Goal: Task Accomplishment & Management: Use online tool/utility

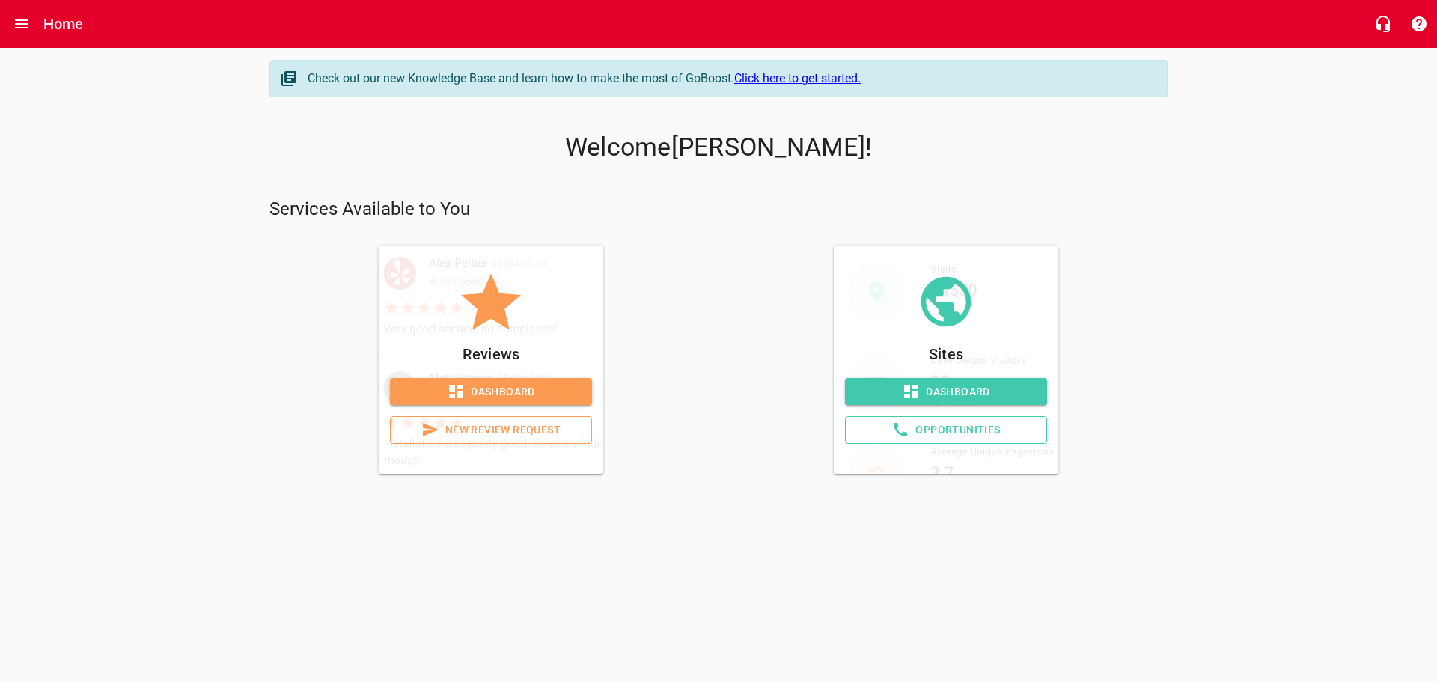
click at [945, 393] on span "Dashboard" at bounding box center [946, 391] width 178 height 19
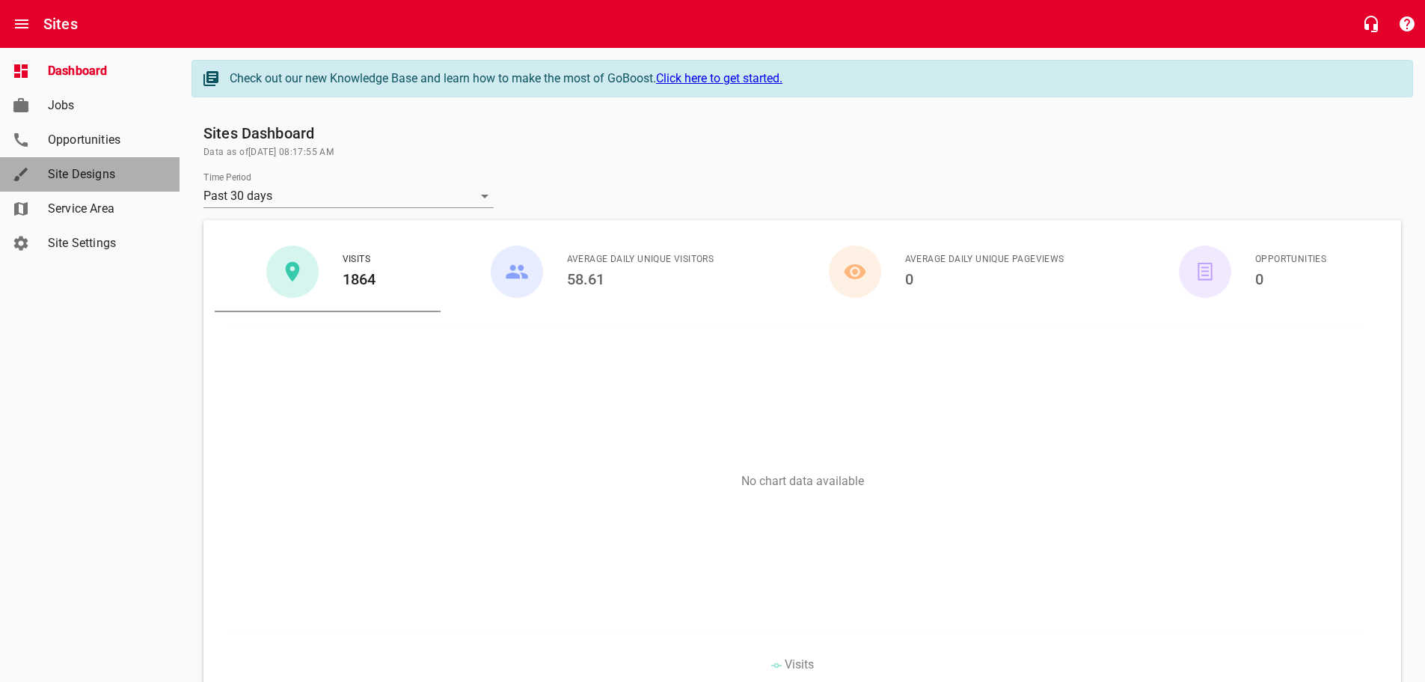
click at [86, 177] on span "Site Designs" at bounding box center [105, 174] width 114 height 18
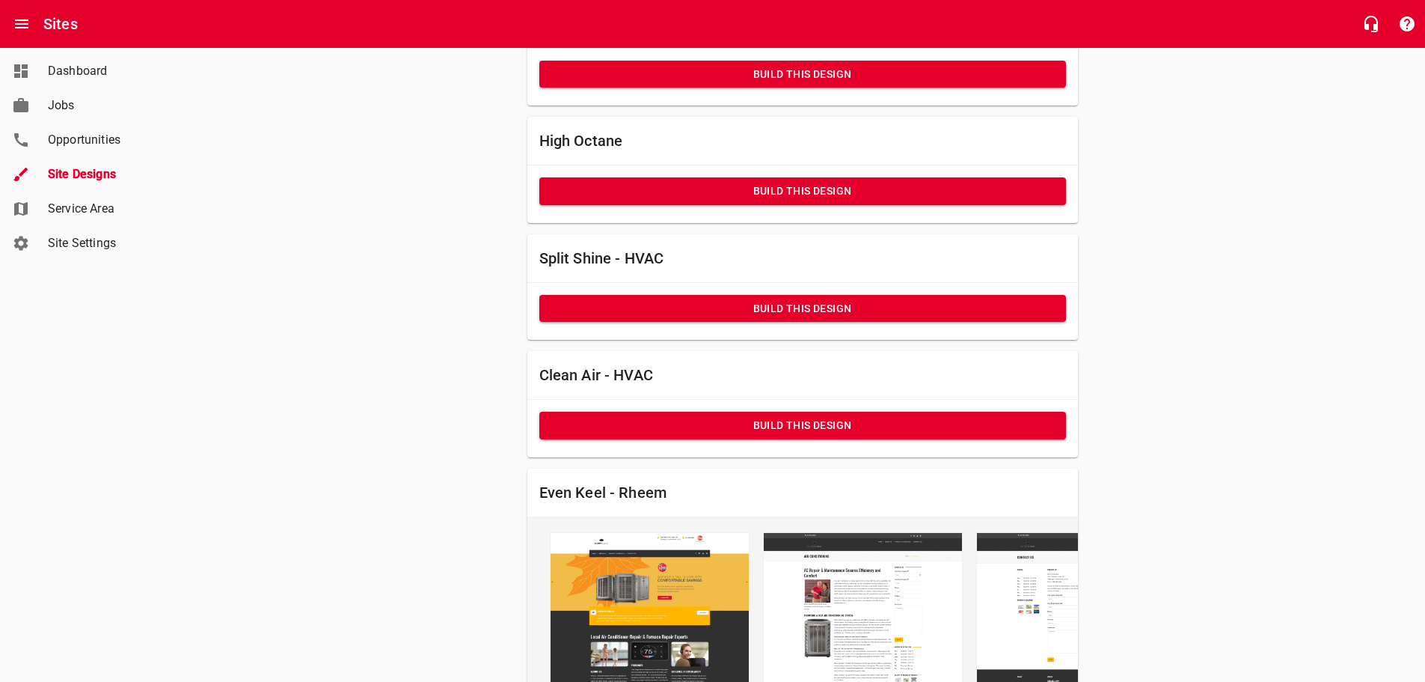
scroll to position [1122, 0]
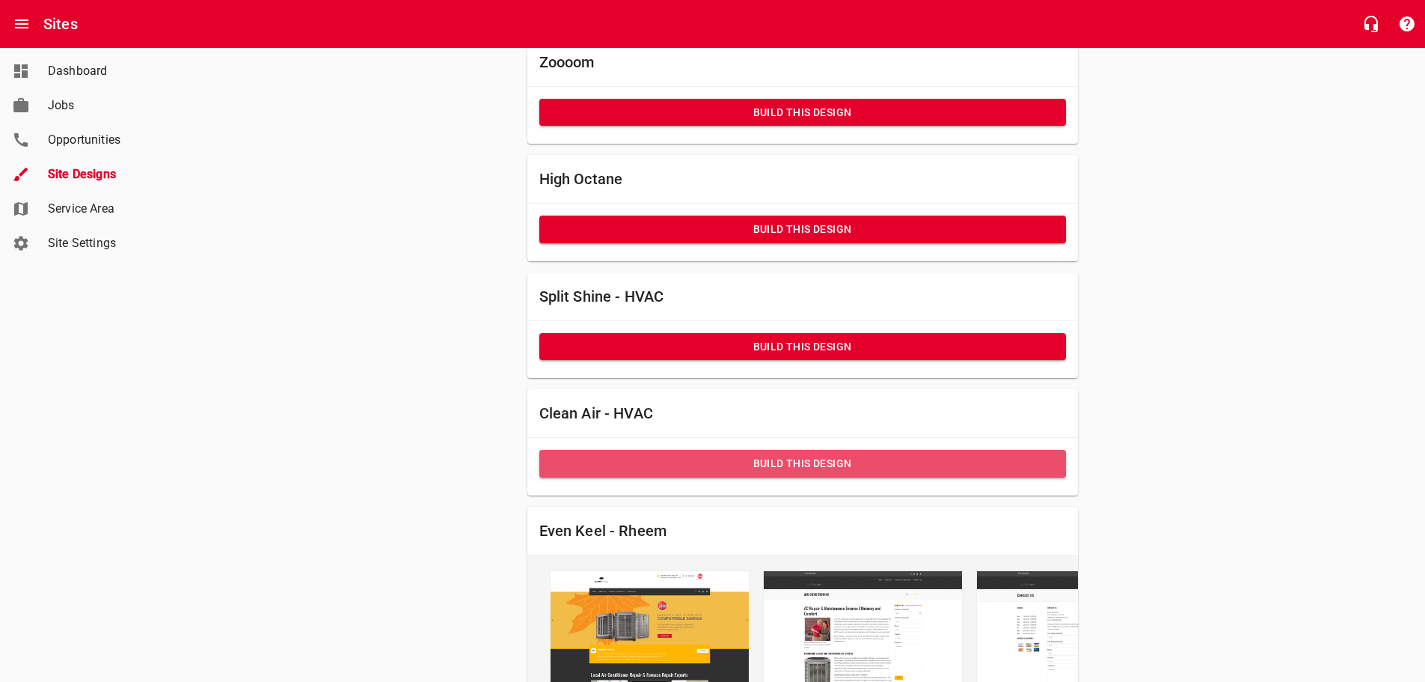
click at [807, 473] on span "Build this Design" at bounding box center [802, 463] width 503 height 19
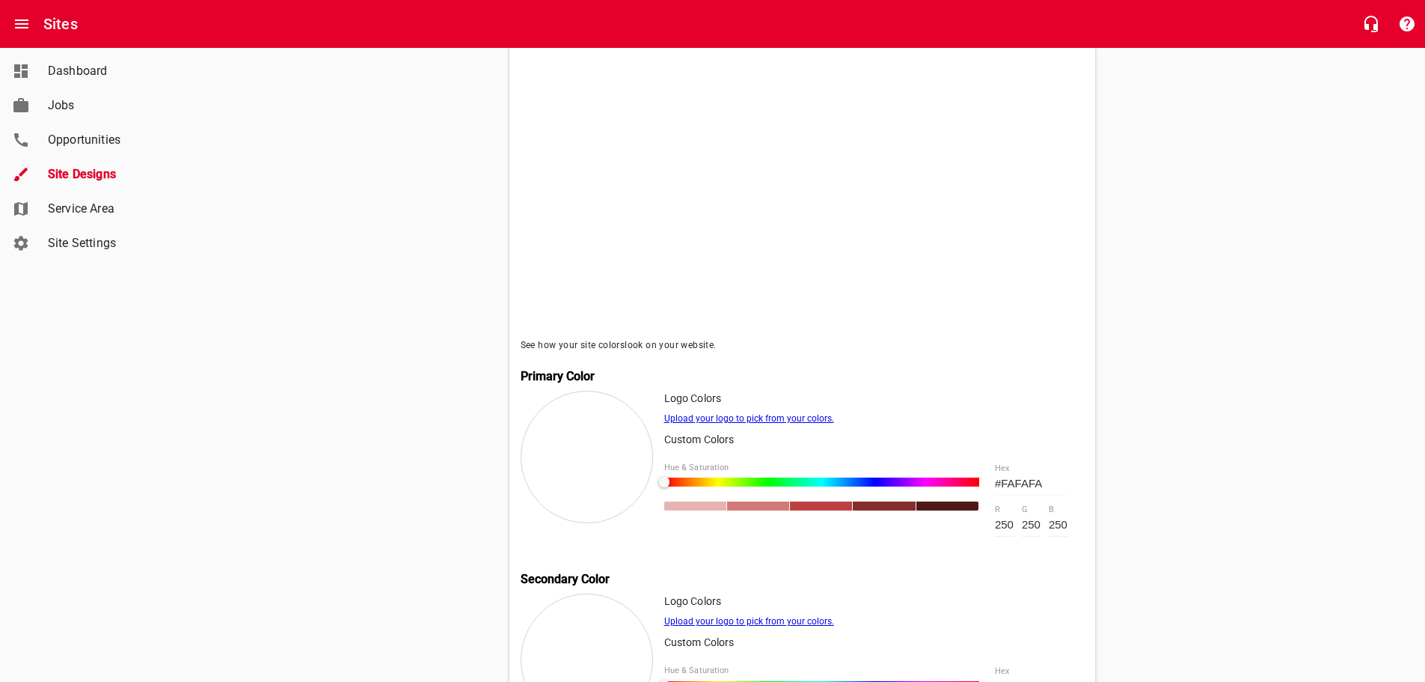
scroll to position [74, 0]
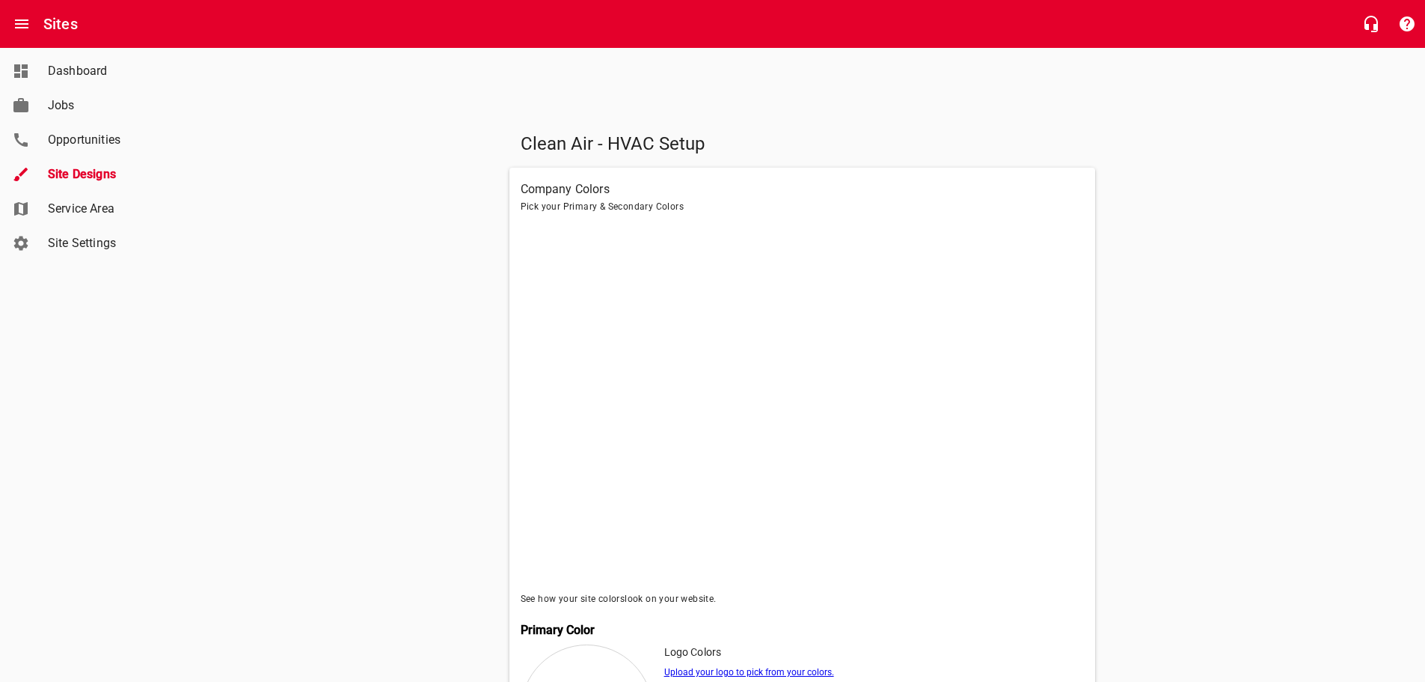
click at [79, 168] on span "Site Designs" at bounding box center [105, 174] width 114 height 18
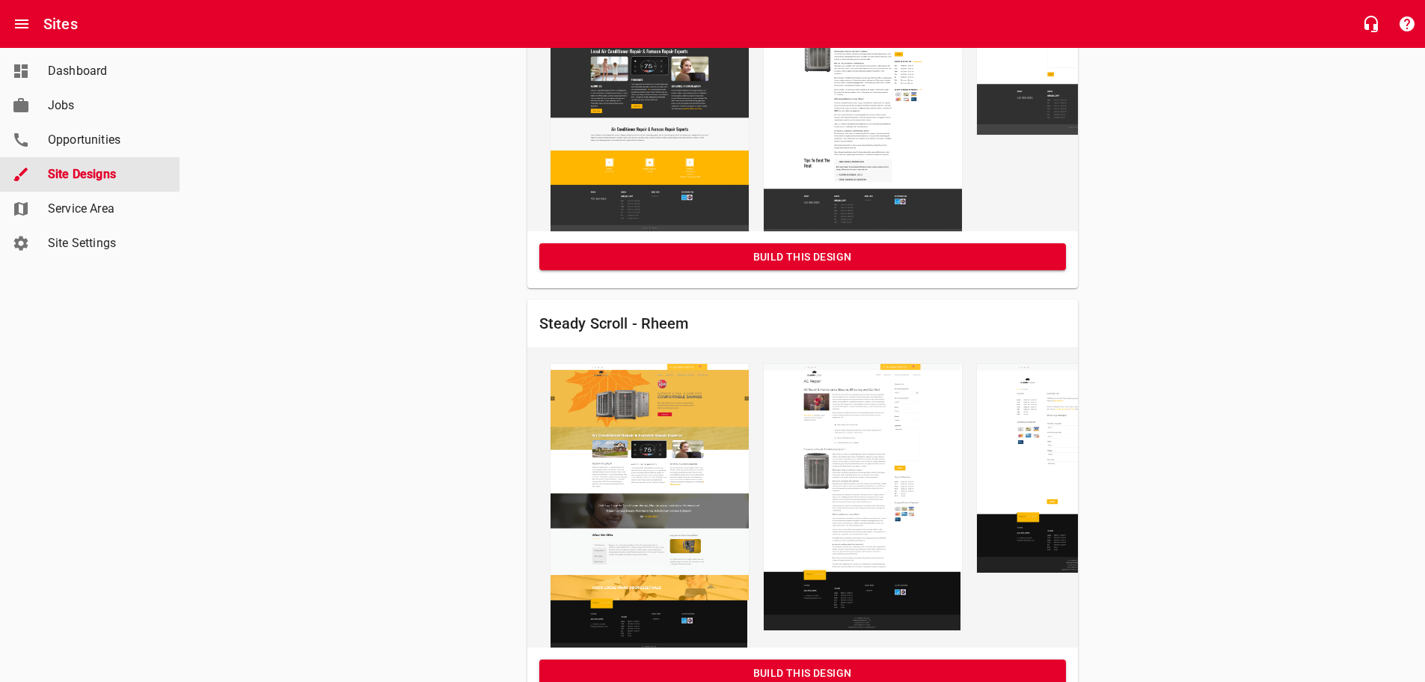
scroll to position [1739, 0]
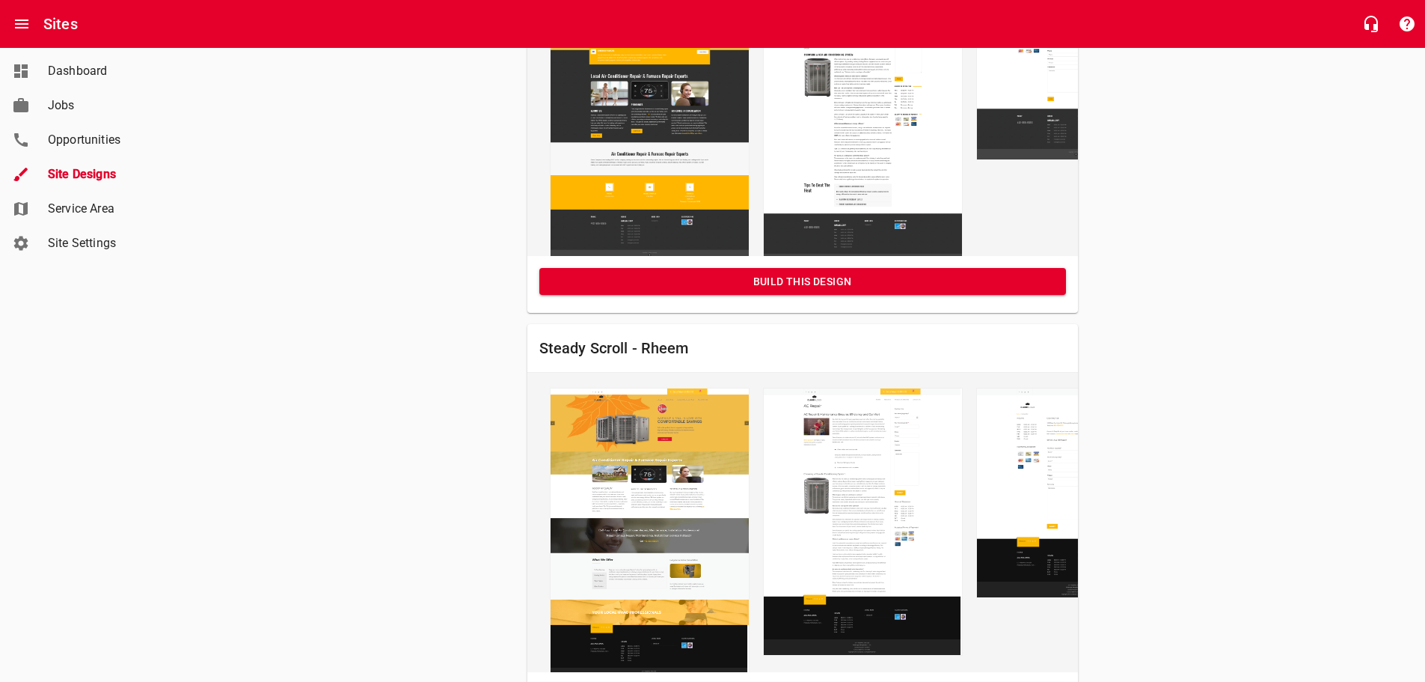
click at [846, 291] on span "Build this Design" at bounding box center [802, 281] width 503 height 19
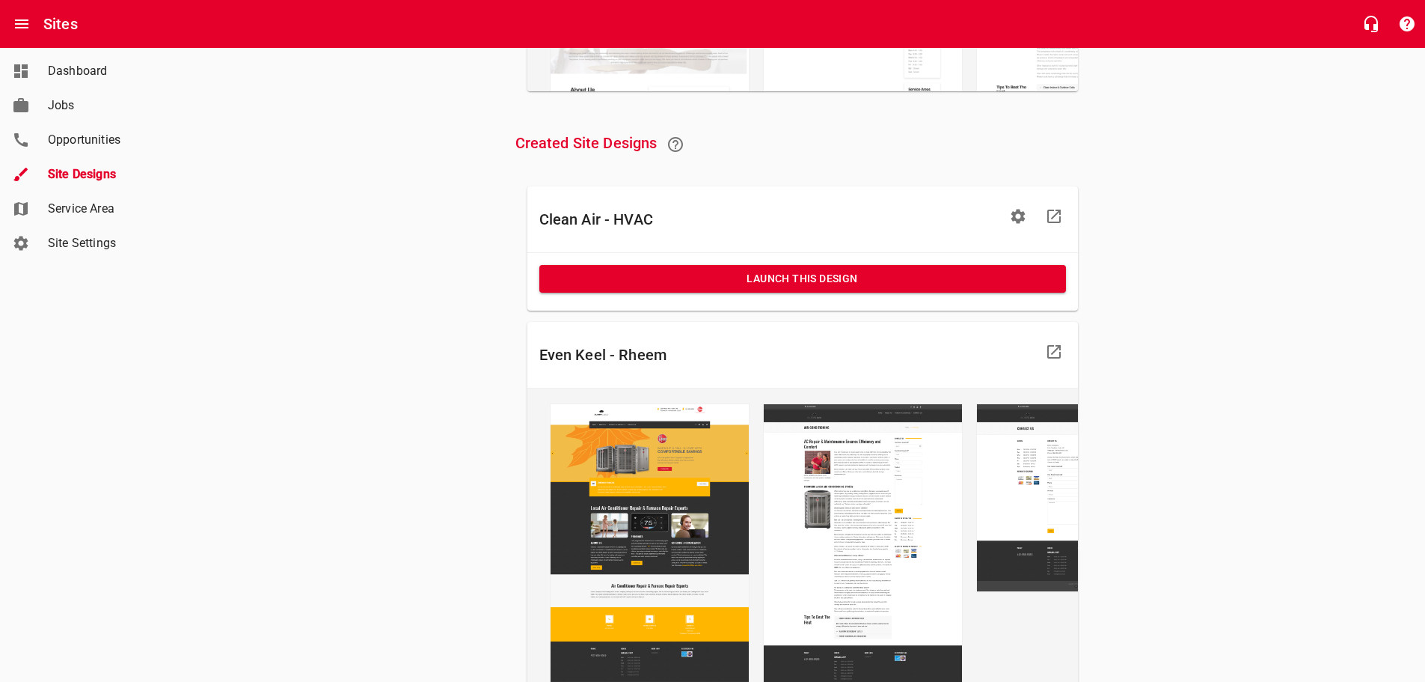
scroll to position [599, 0]
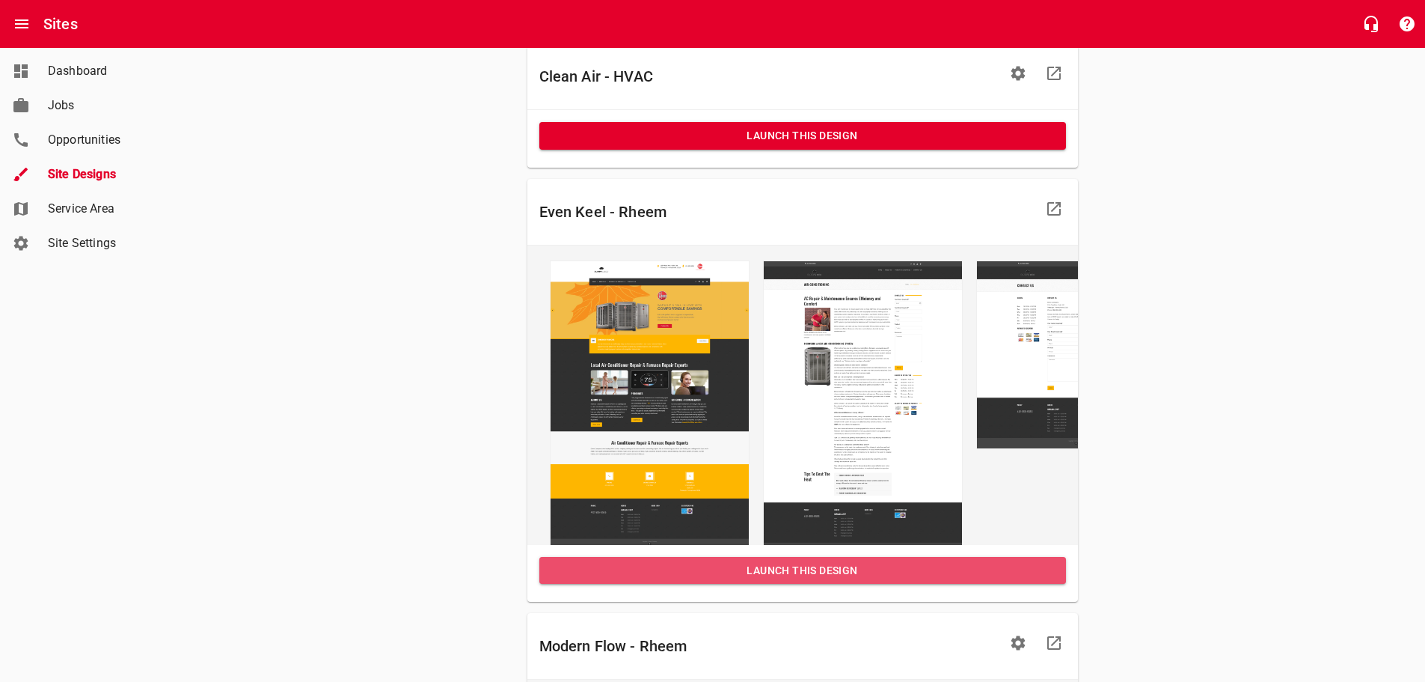
click at [840, 580] on span "Launch This Design" at bounding box center [802, 570] width 503 height 19
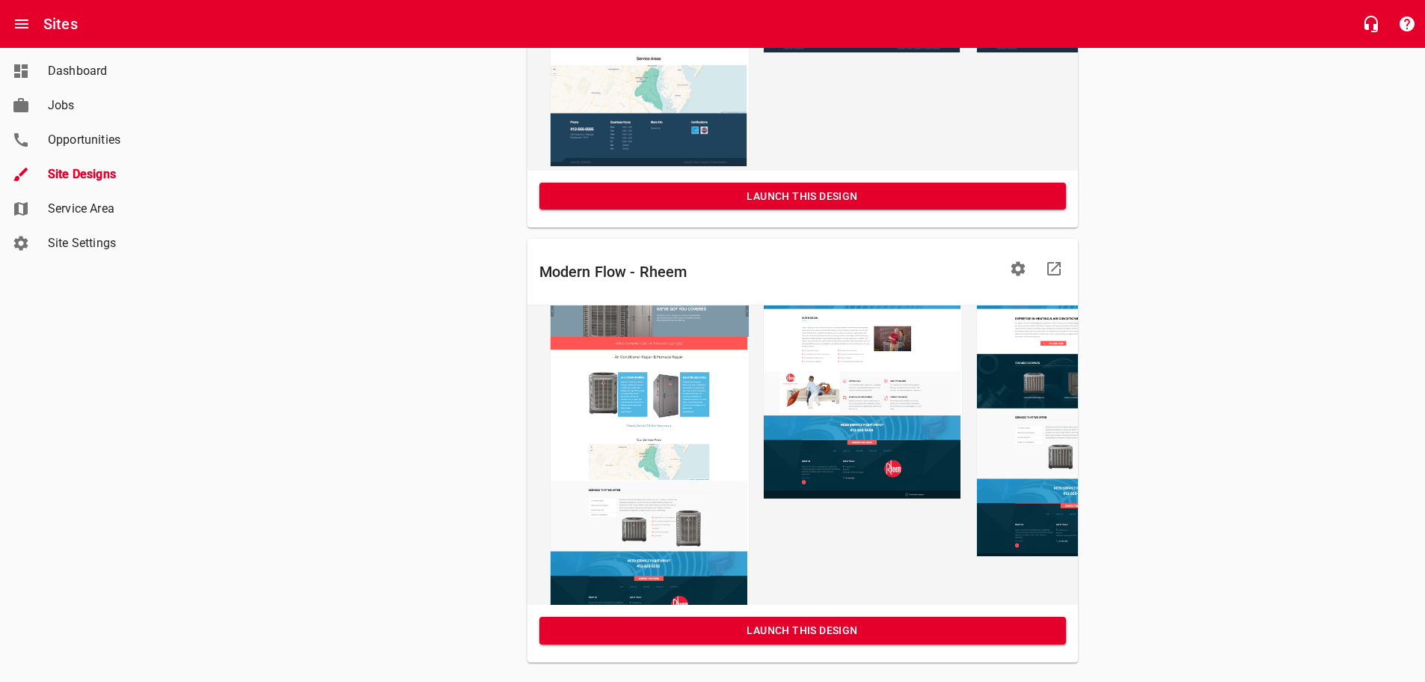
scroll to position [75, 0]
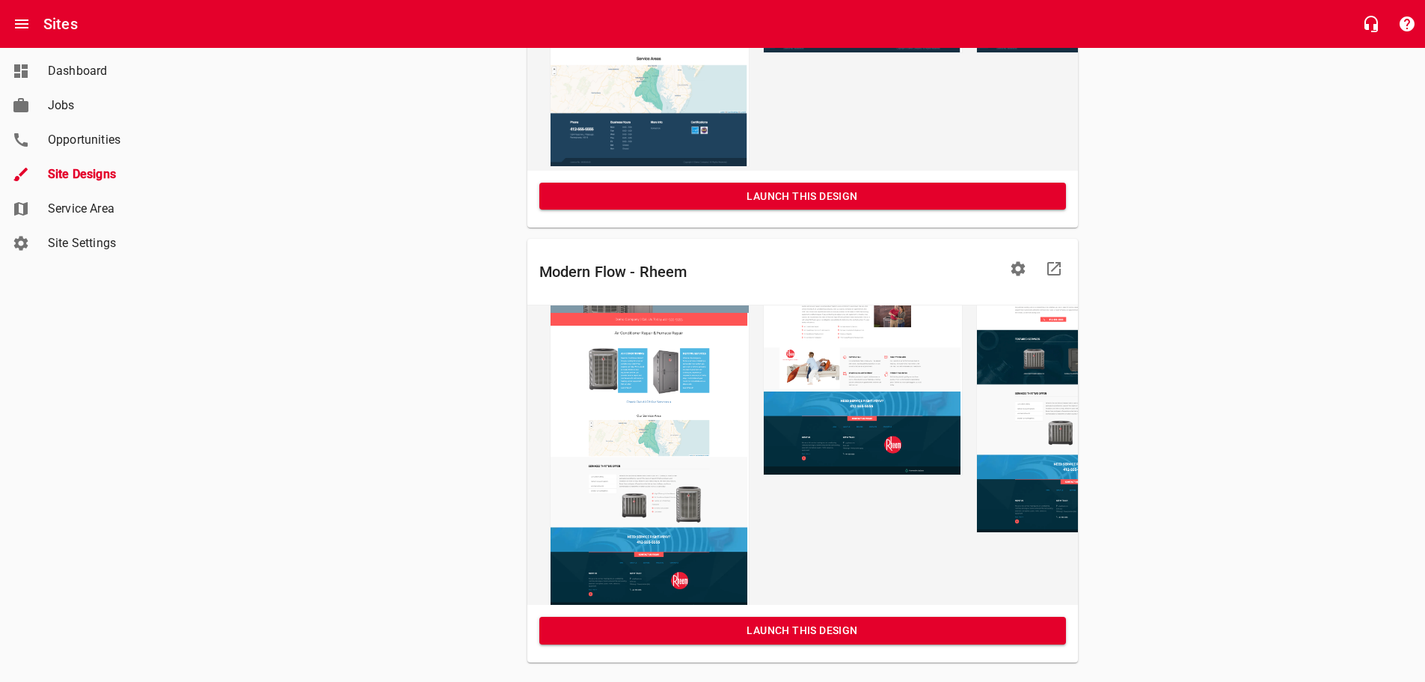
click at [774, 640] on span "Launch This Design" at bounding box center [802, 630] width 503 height 19
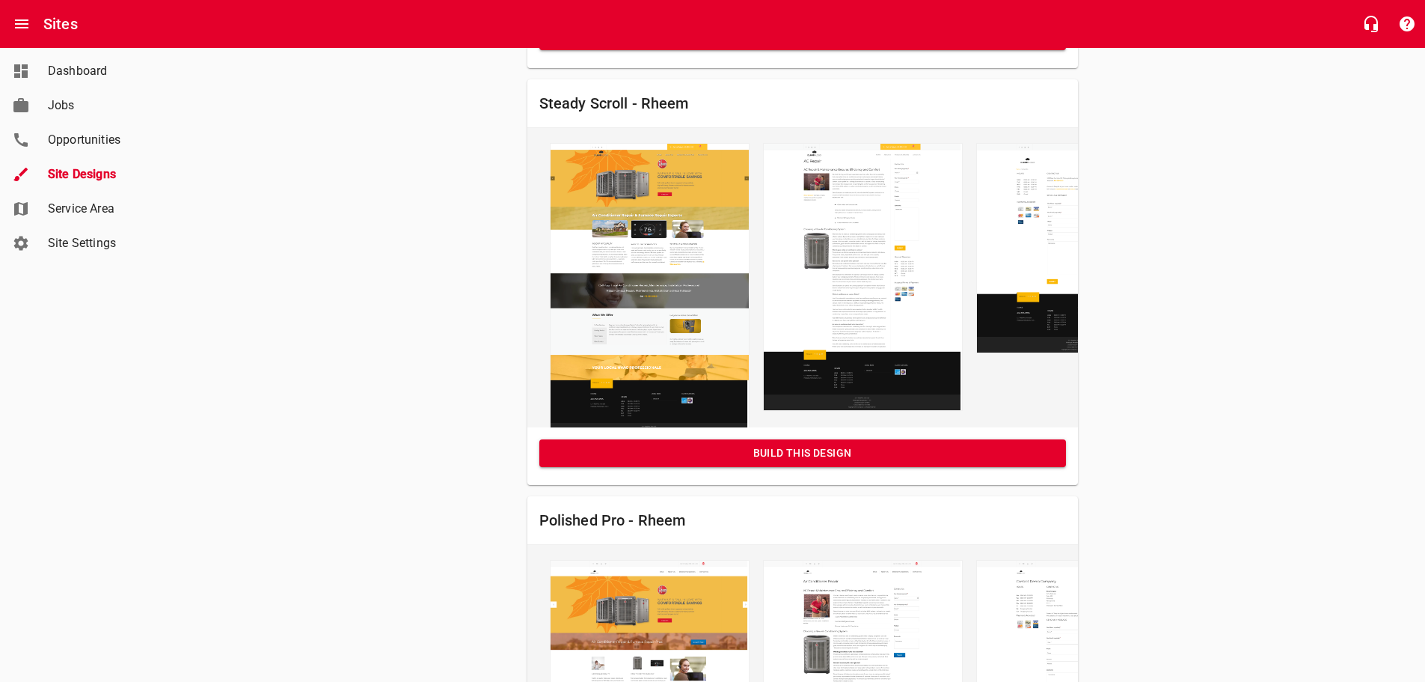
scroll to position [2020, 0]
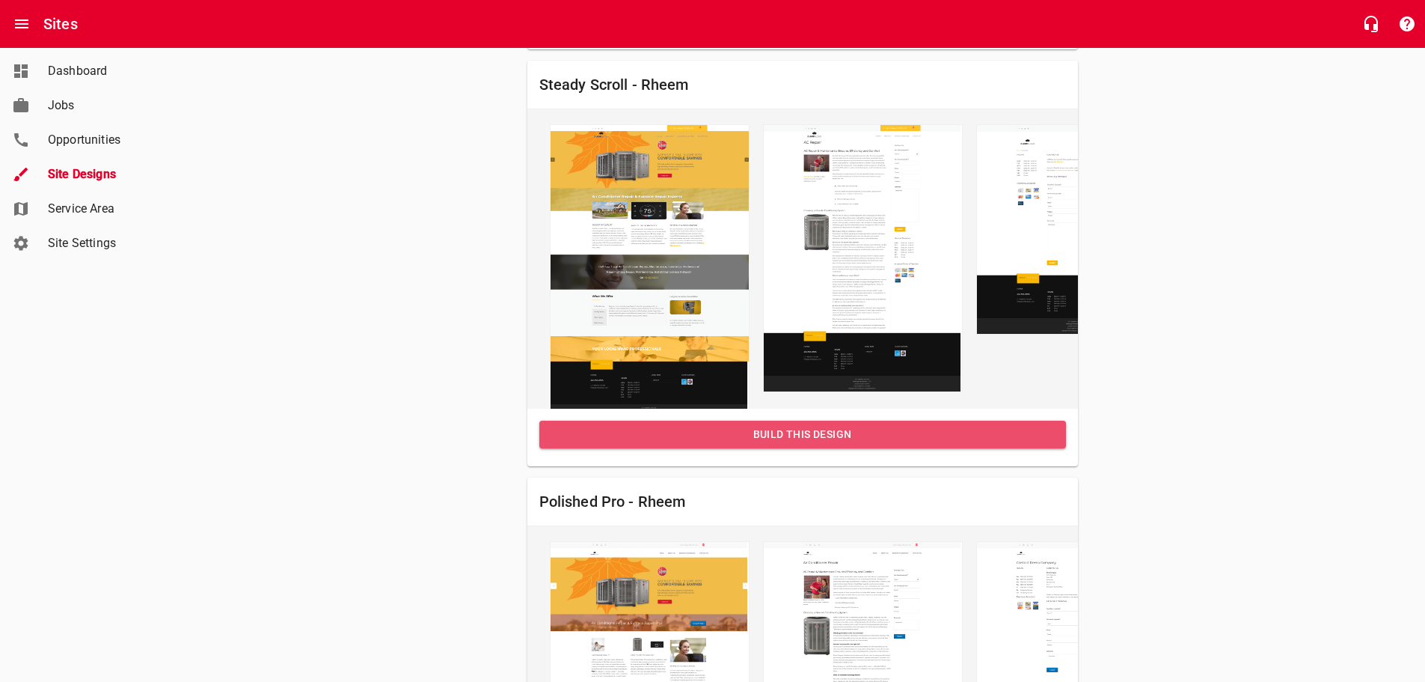
click at [789, 444] on span "Build this Design" at bounding box center [802, 434] width 503 height 19
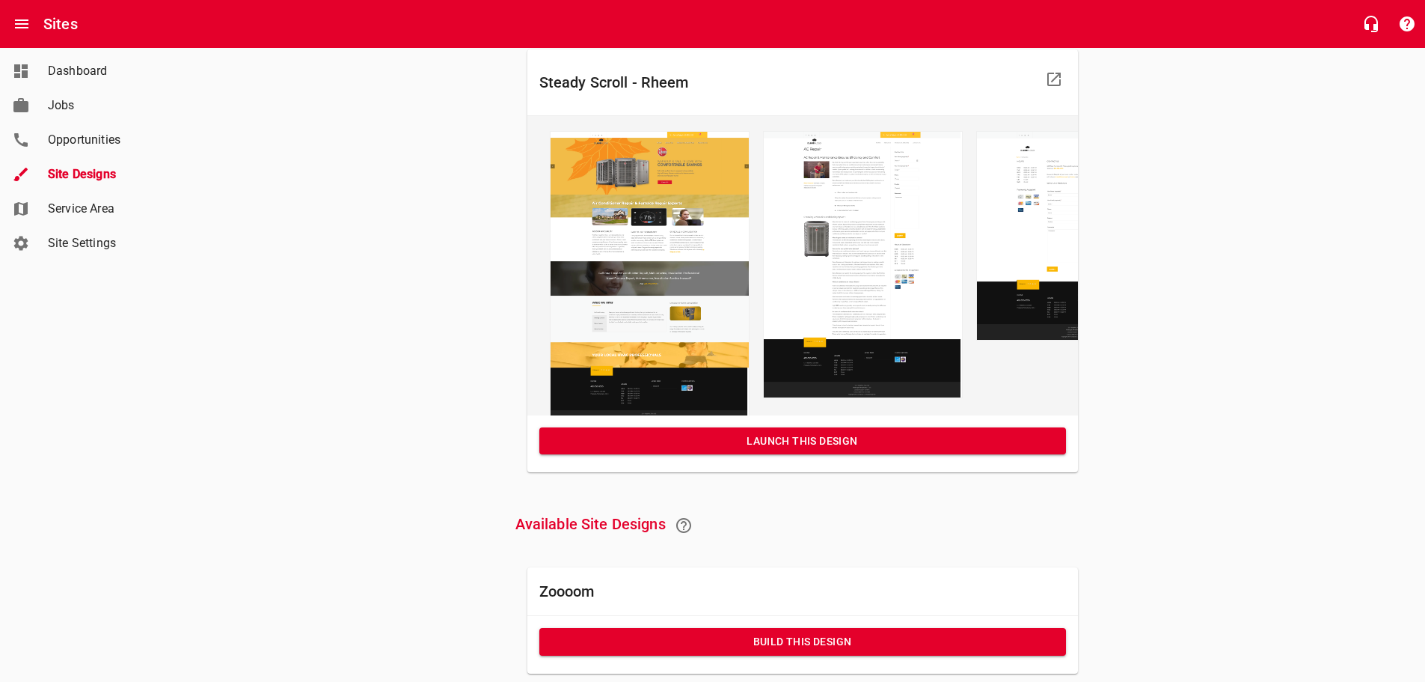
scroll to position [1571, 0]
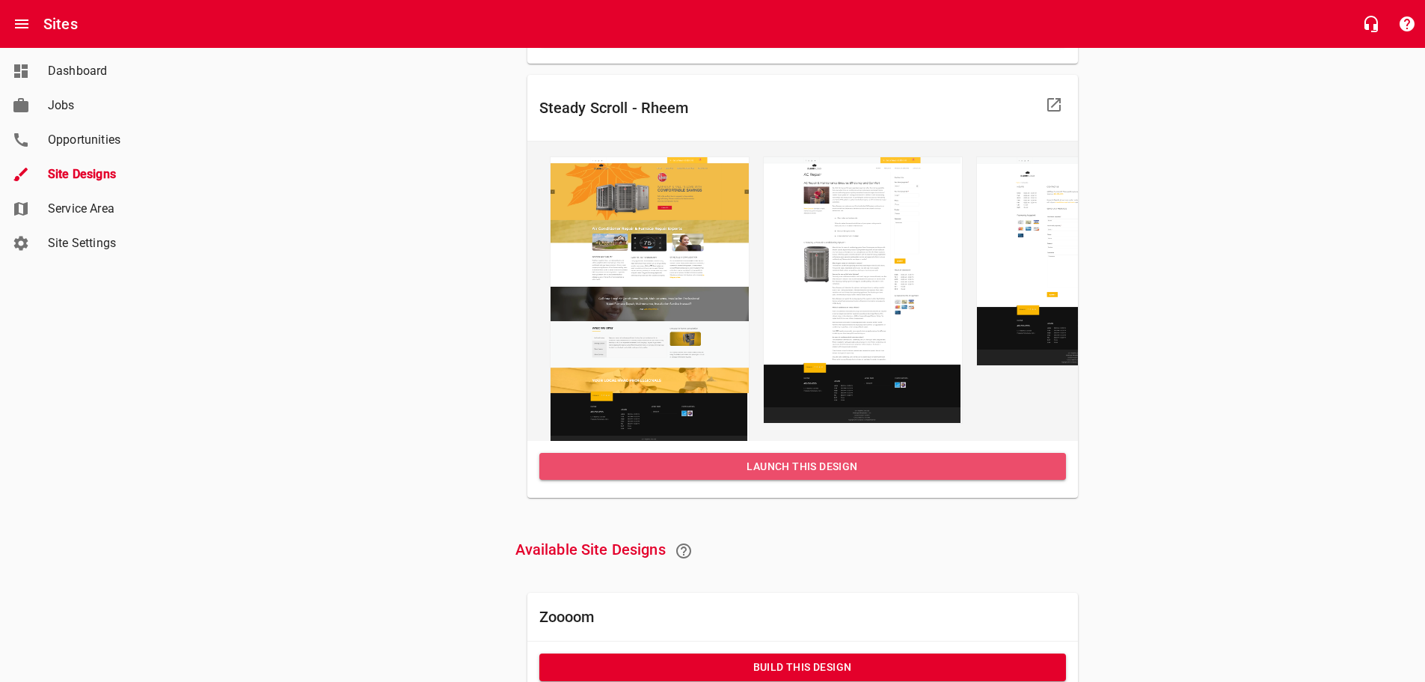
click at [803, 476] on span "Launch This Design" at bounding box center [802, 466] width 503 height 19
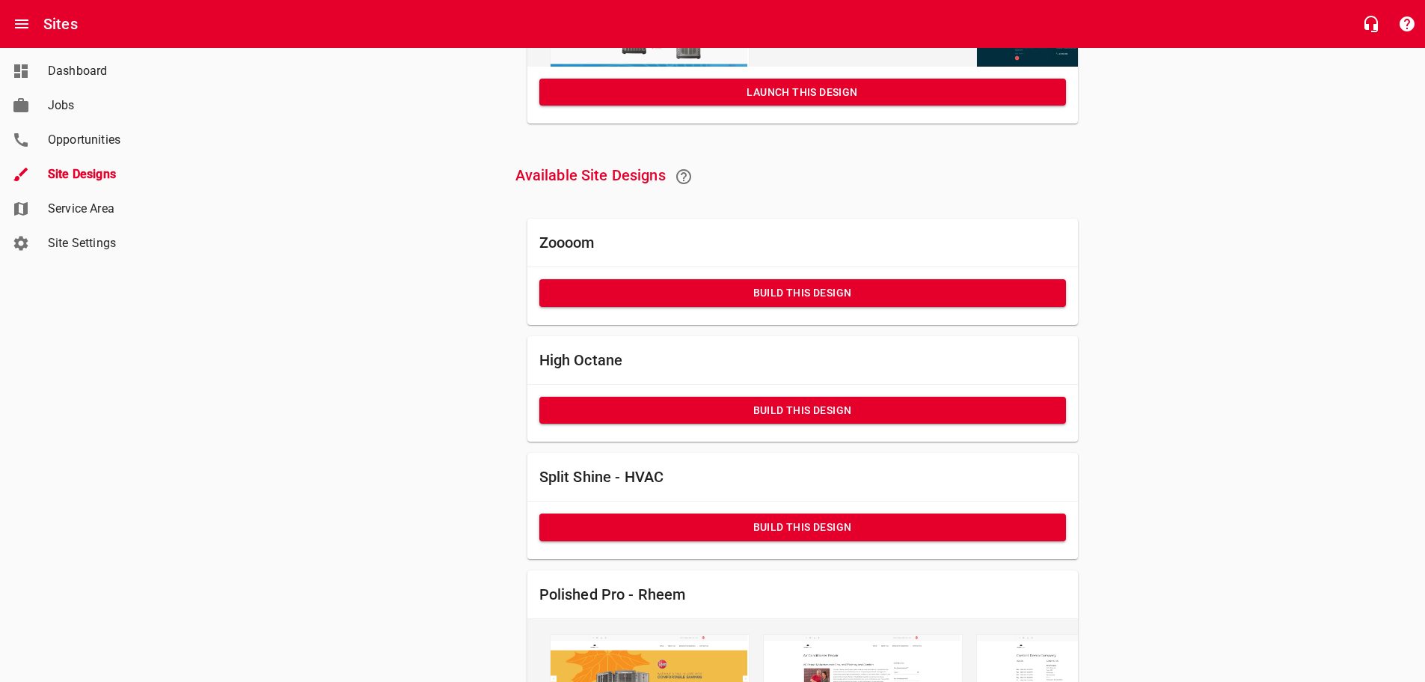
scroll to position [2373, 0]
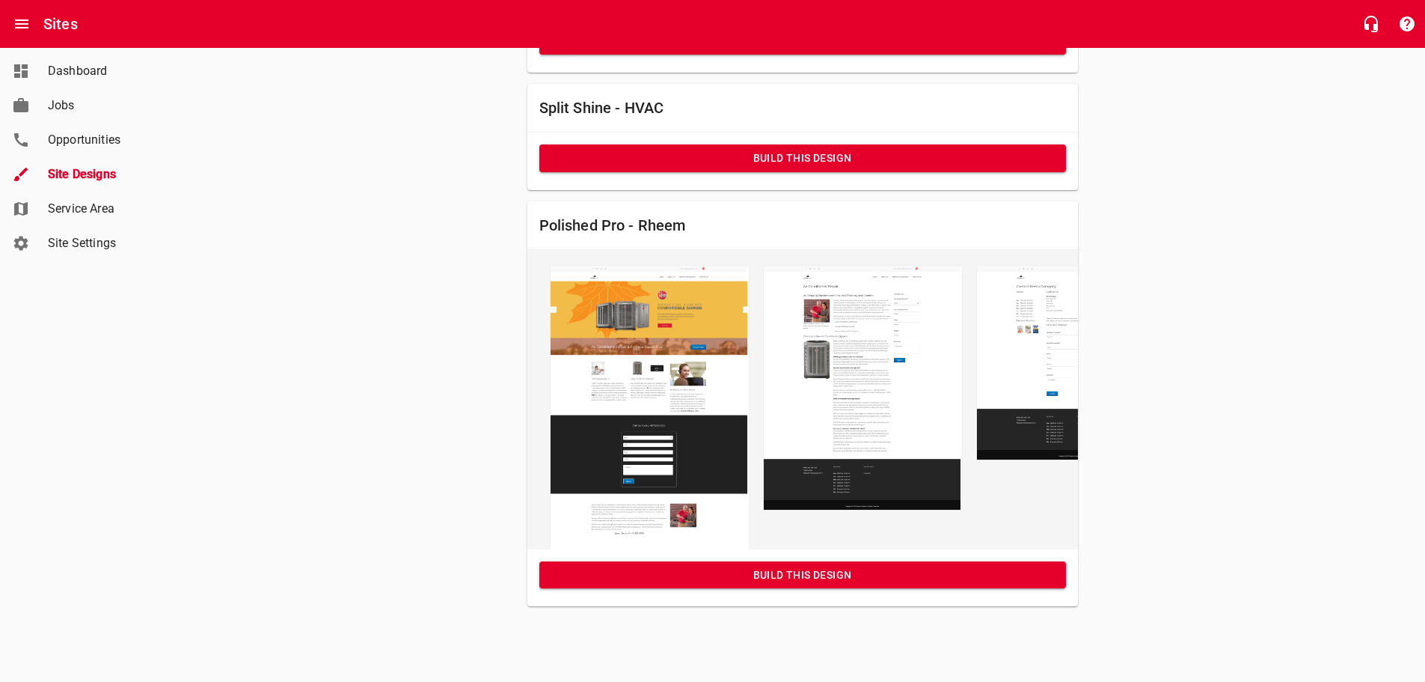
click at [842, 568] on span "Build this Design" at bounding box center [802, 575] width 503 height 19
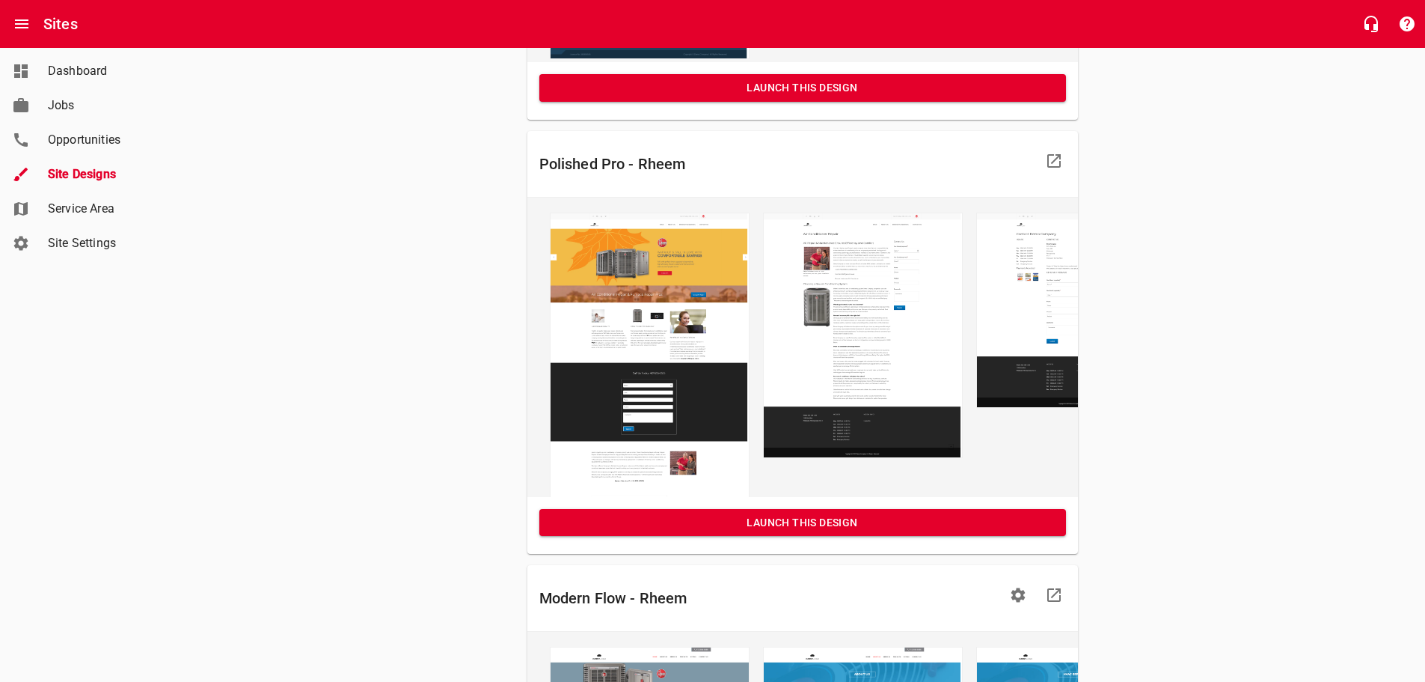
scroll to position [1476, 0]
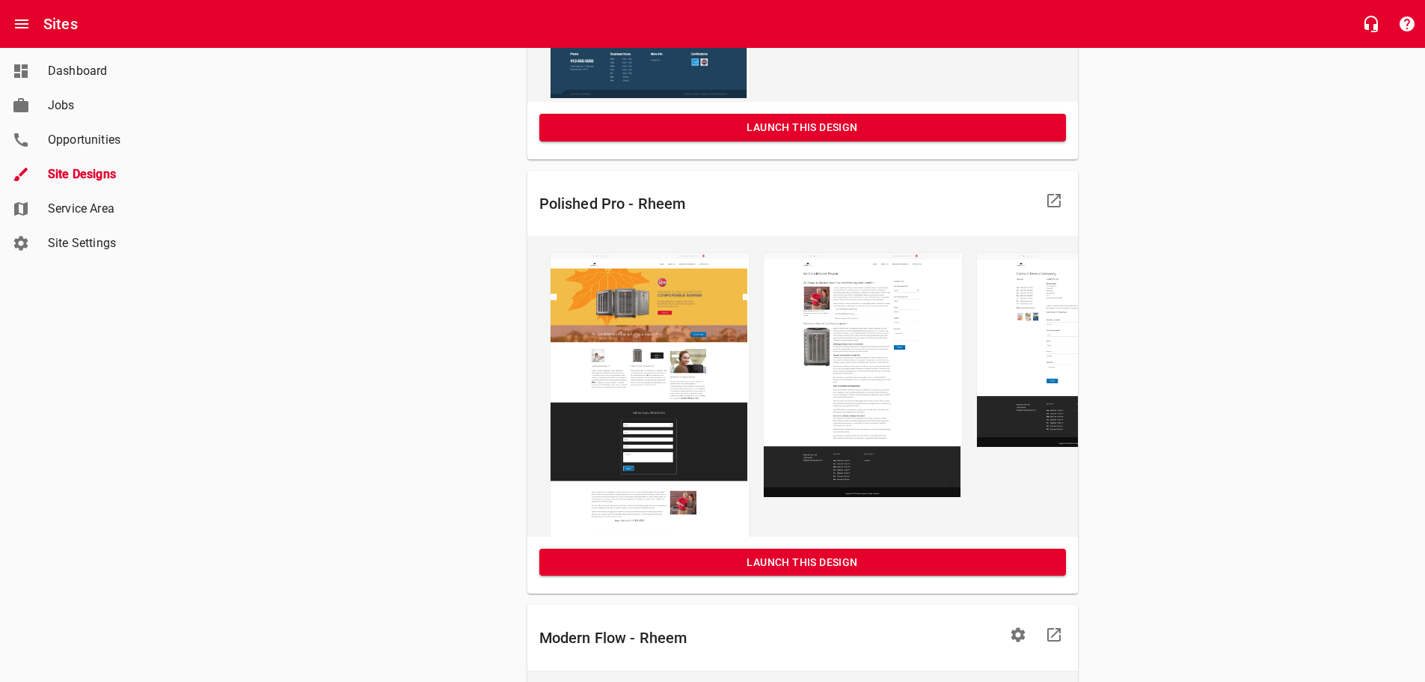
click at [842, 572] on span "Launch This Design" at bounding box center [802, 562] width 503 height 19
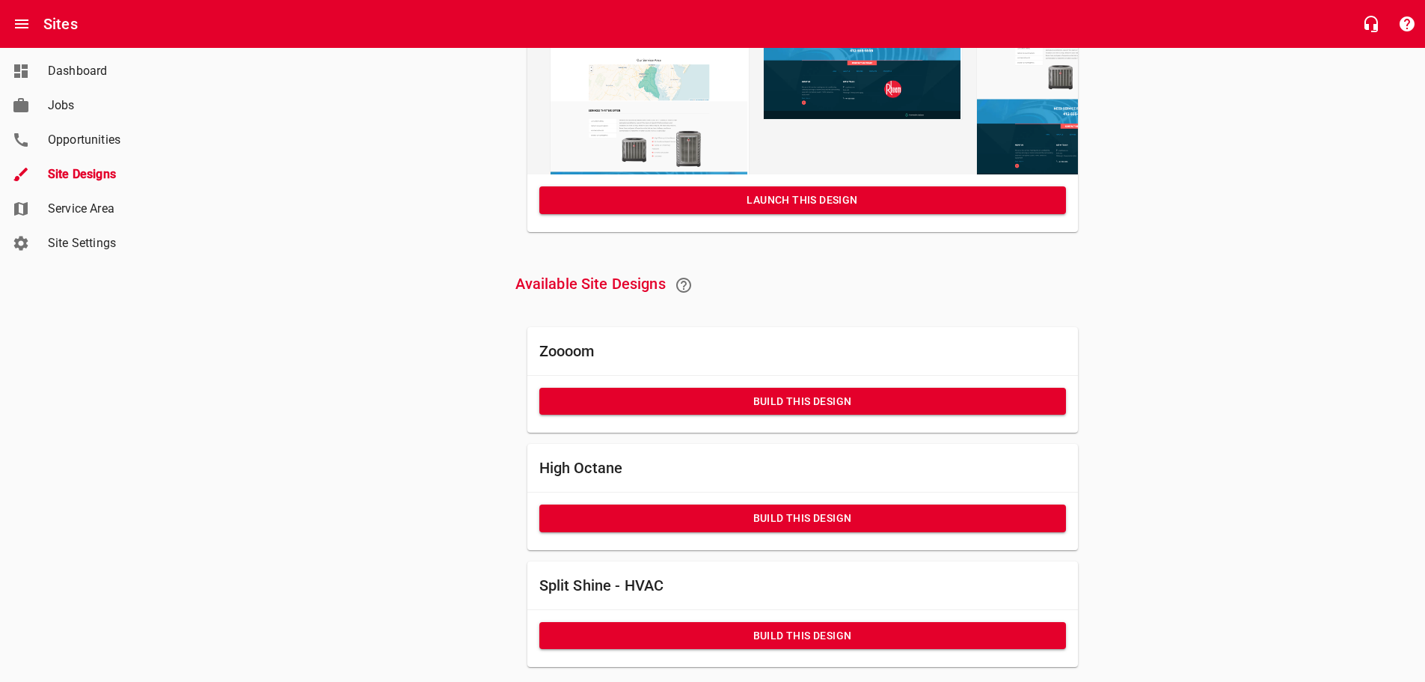
scroll to position [2391, 0]
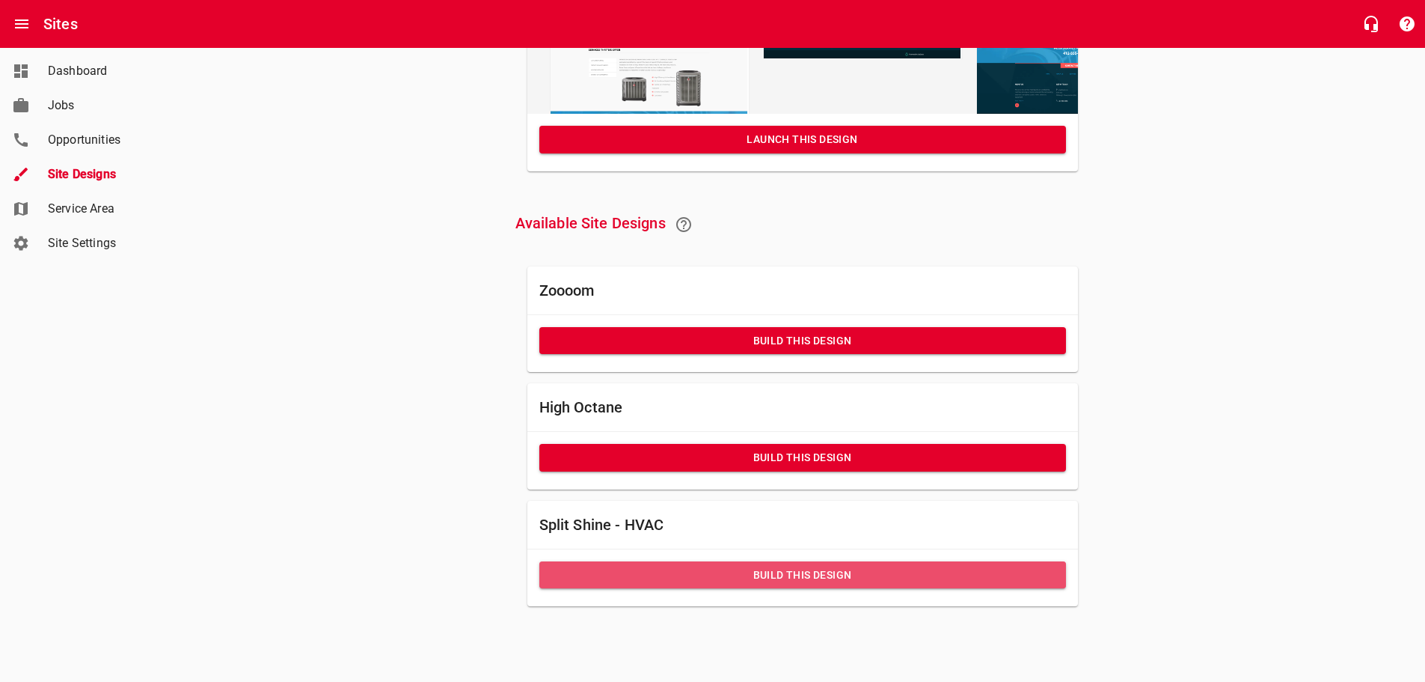
click at [778, 566] on span "Build this Design" at bounding box center [802, 575] width 503 height 19
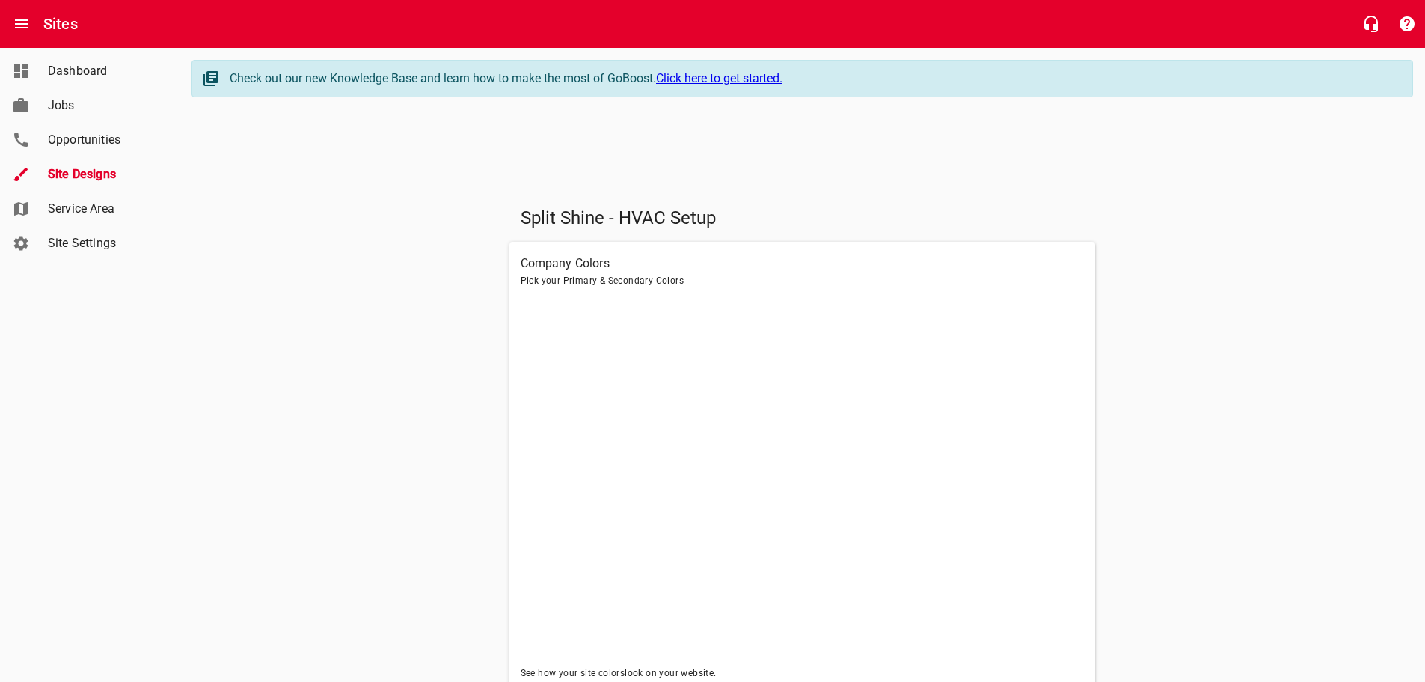
click at [85, 172] on span "Site Designs" at bounding box center [105, 174] width 114 height 18
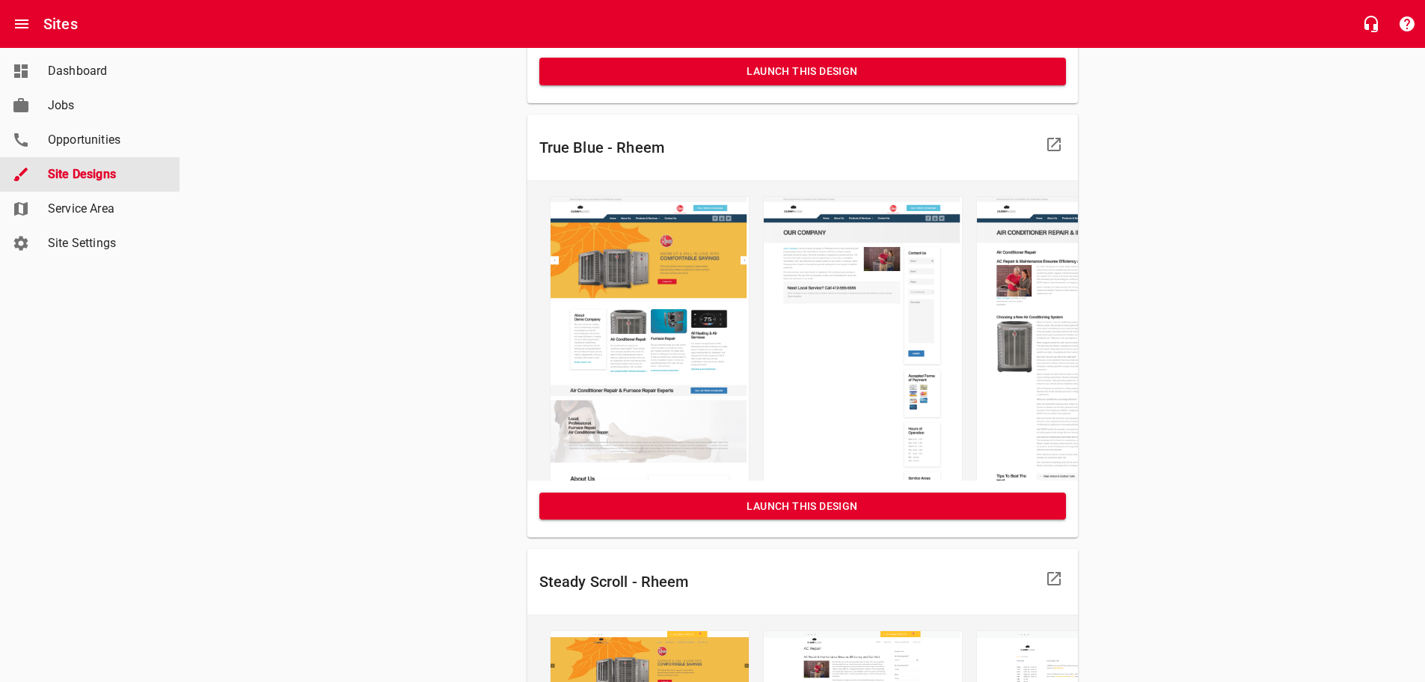
scroll to position [1272, 0]
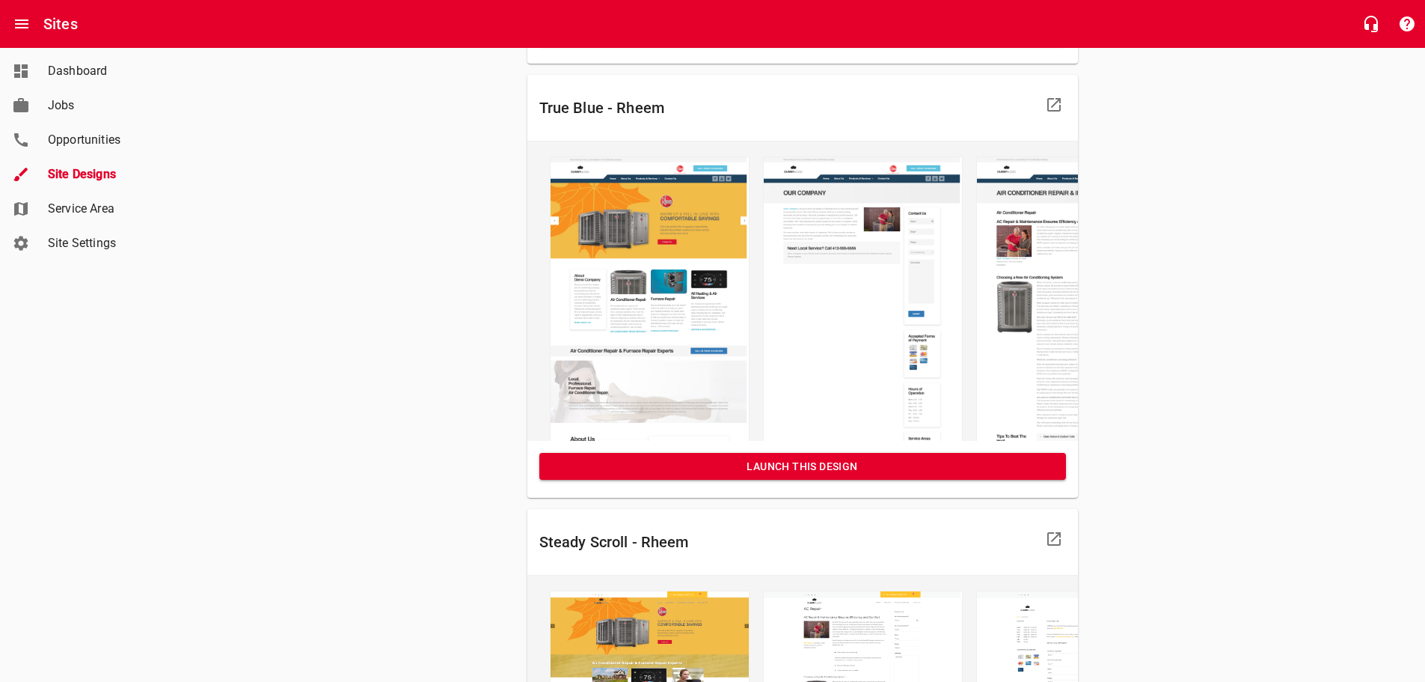
click at [792, 476] on span "Launch This Design" at bounding box center [802, 466] width 503 height 19
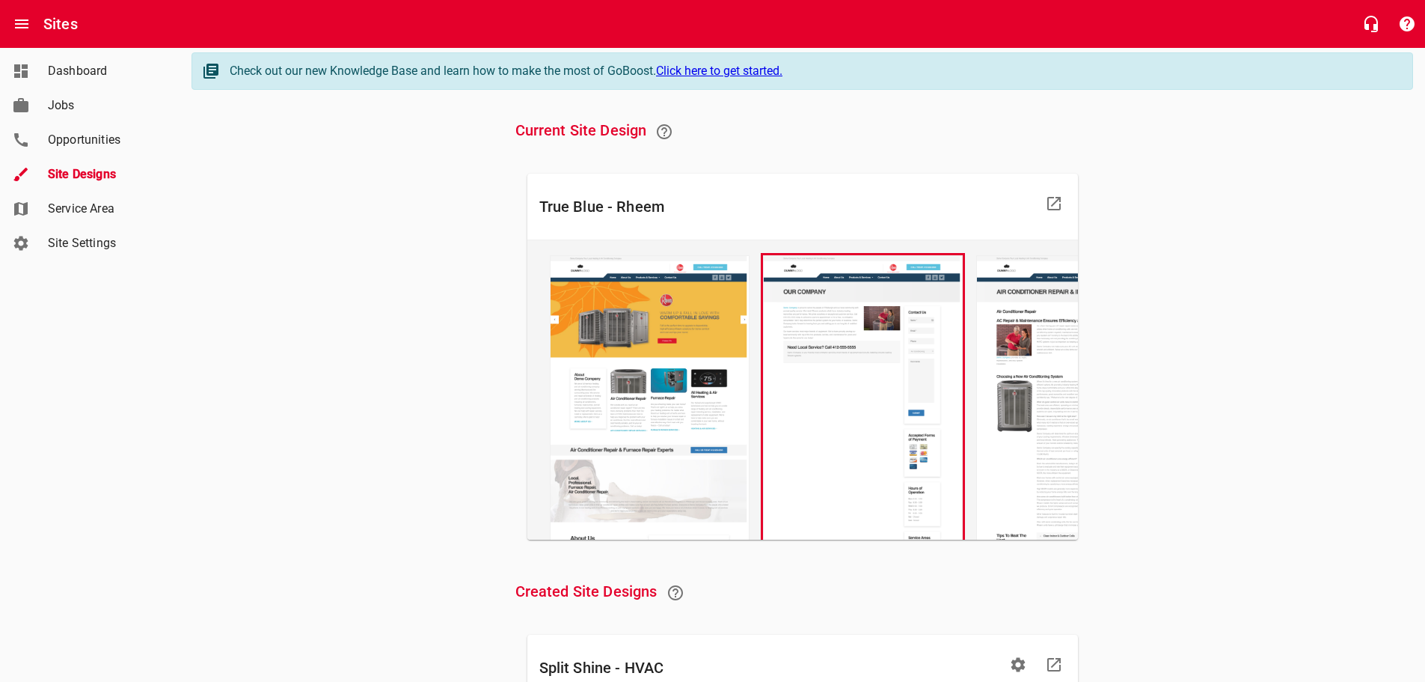
scroll to position [0, 0]
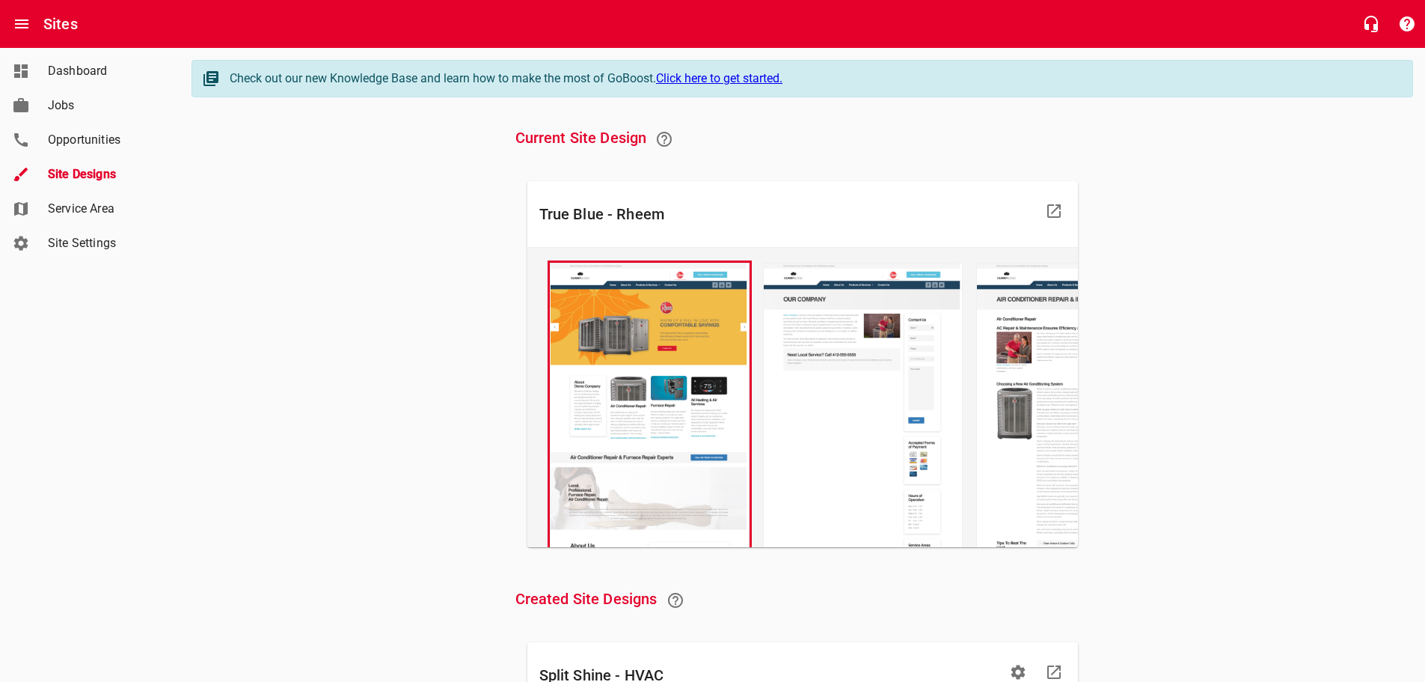
click at [654, 351] on img at bounding box center [650, 519] width 200 height 513
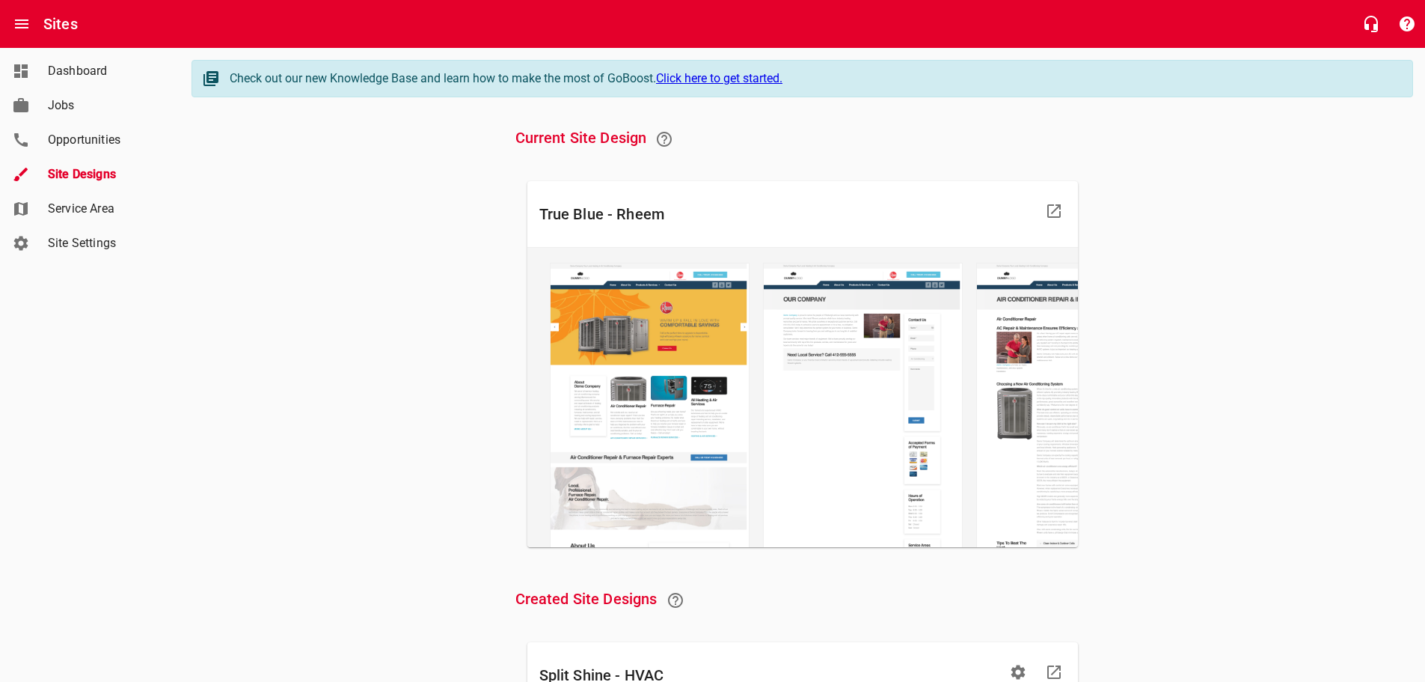
click at [620, 210] on h6 "True Blue - Rheem" at bounding box center [787, 214] width 497 height 24
click at [1059, 210] on icon at bounding box center [1054, 211] width 18 height 18
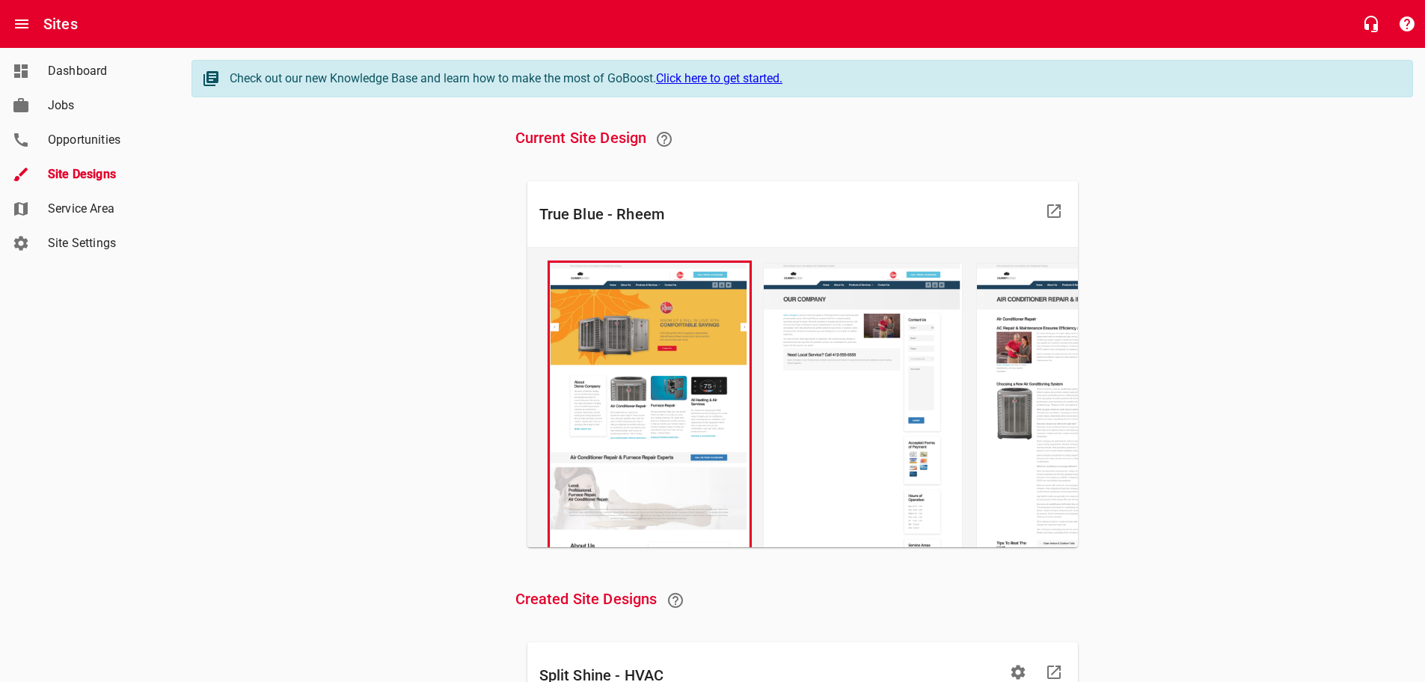
click at [661, 341] on img at bounding box center [650, 519] width 200 height 513
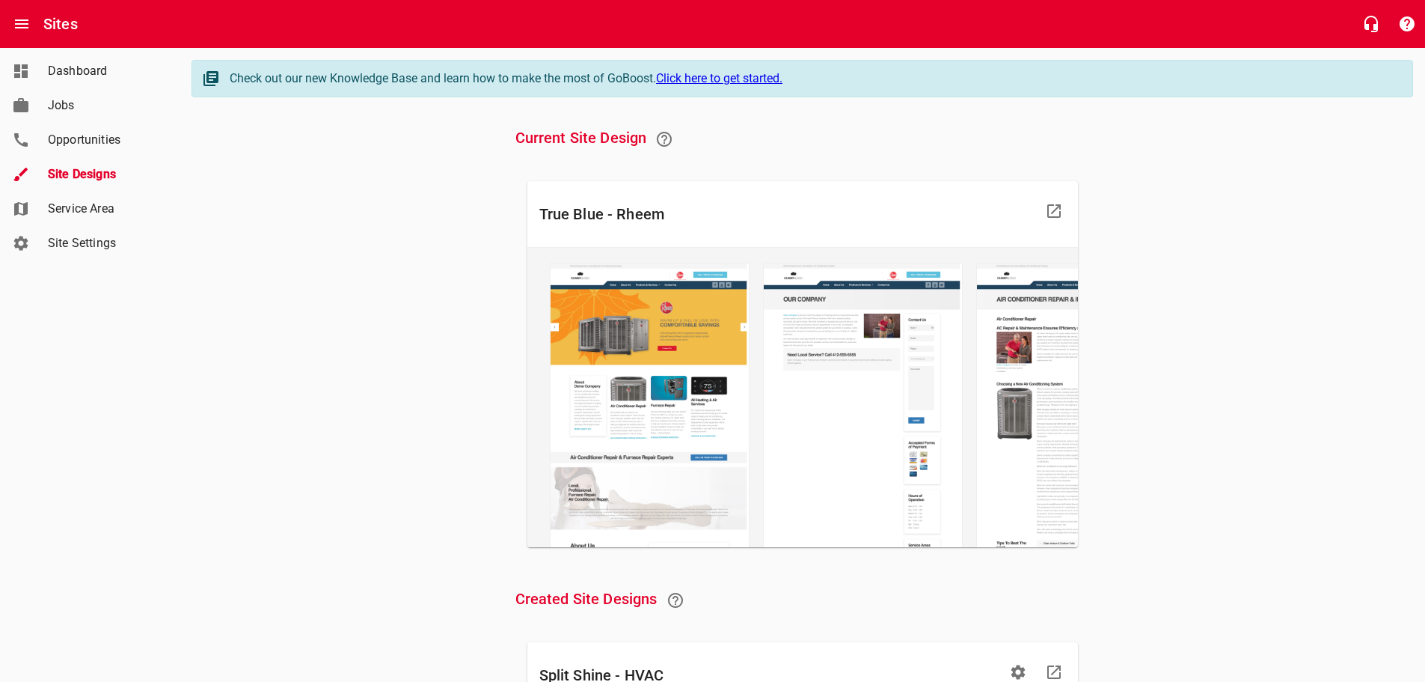
click at [95, 170] on span "Site Designs" at bounding box center [105, 174] width 114 height 18
click at [64, 68] on span "Dashboard" at bounding box center [105, 71] width 114 height 18
